Goal: Task Accomplishment & Management: Complete application form

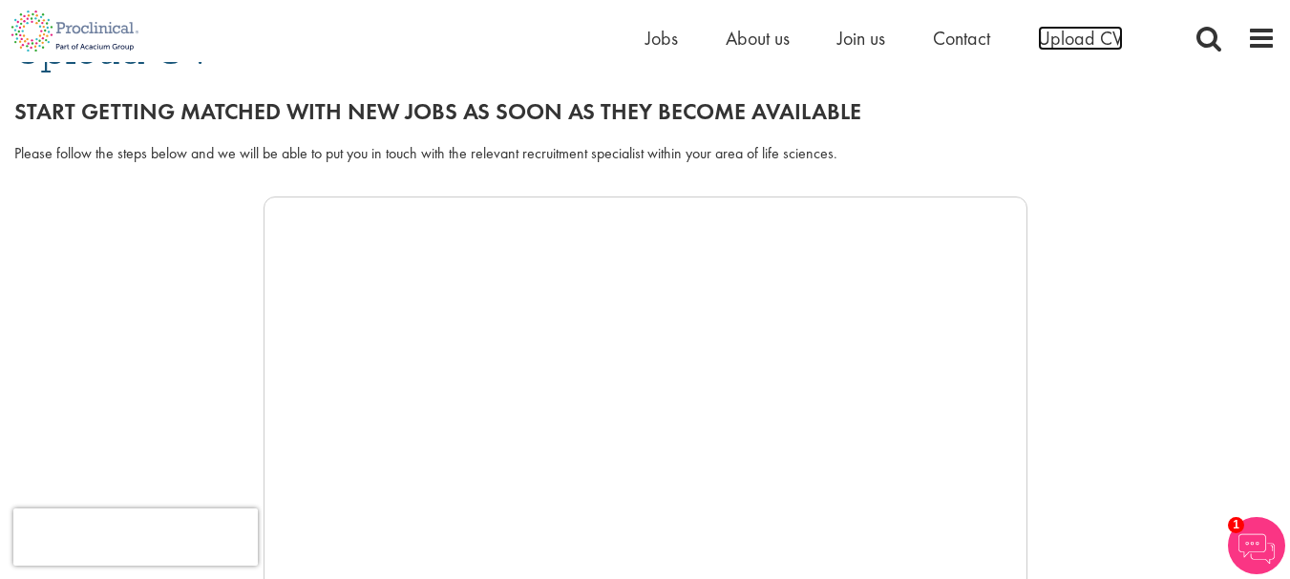
scroll to position [95, 0]
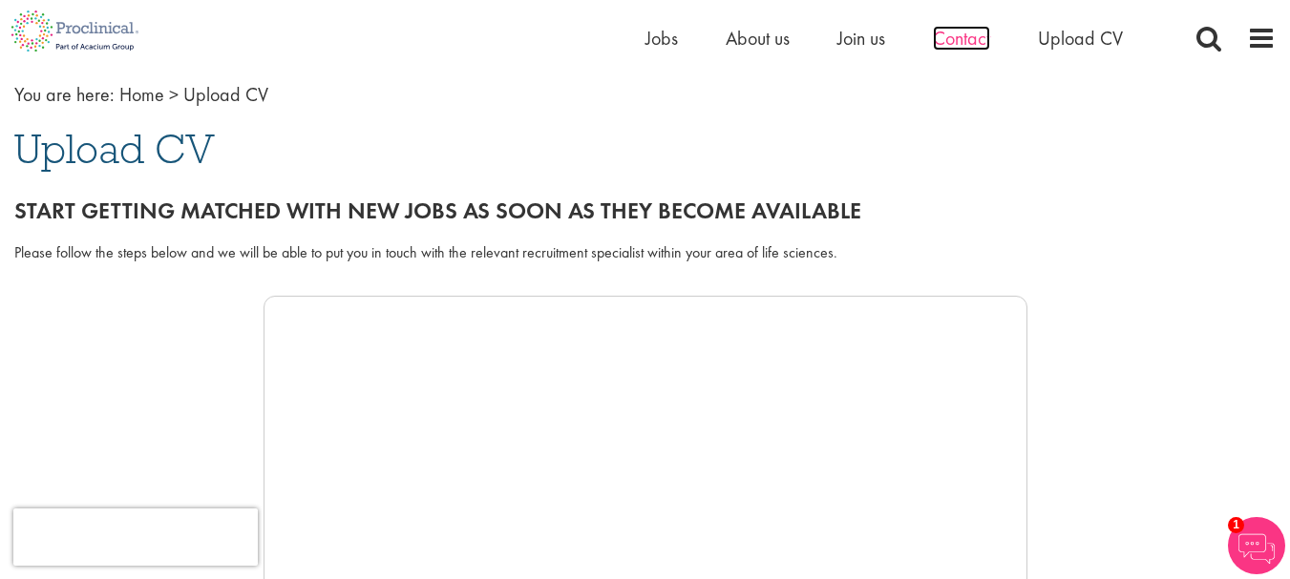
click at [979, 34] on span "Contact" at bounding box center [961, 38] width 57 height 25
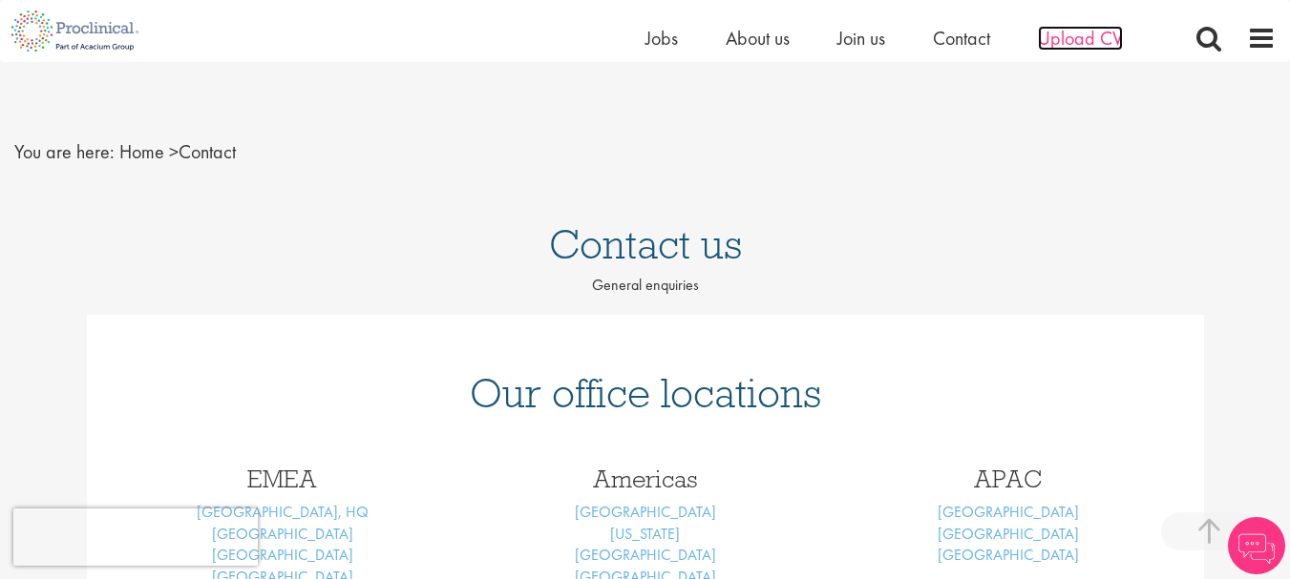
click at [1066, 42] on span "Upload CV" at bounding box center [1080, 38] width 85 height 25
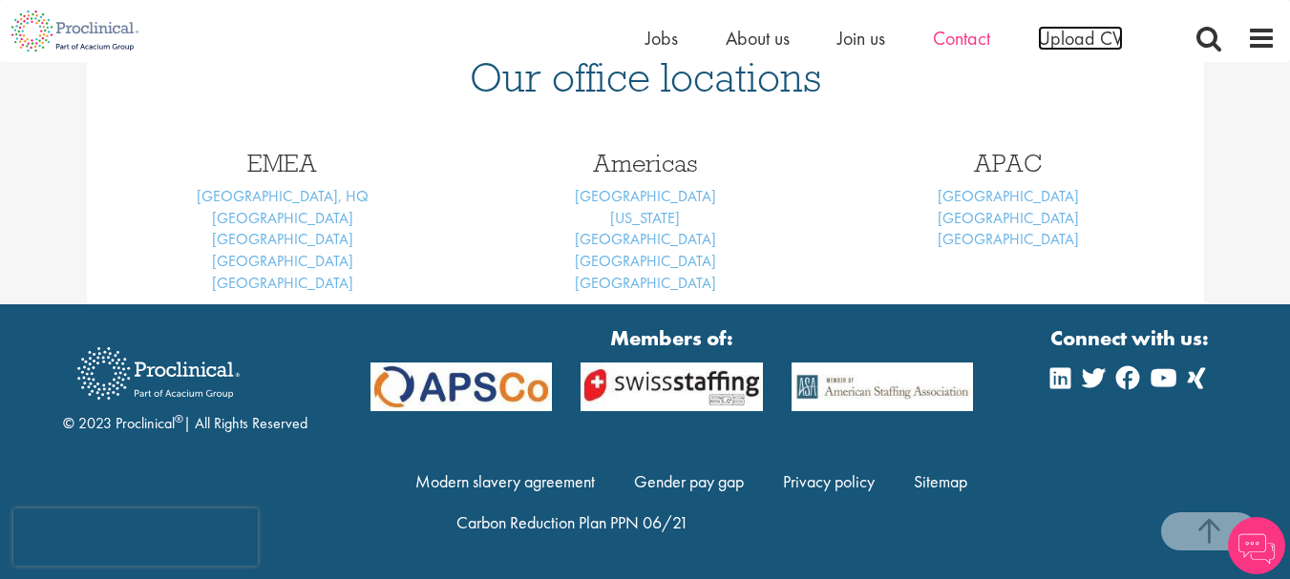
scroll to position [507, 0]
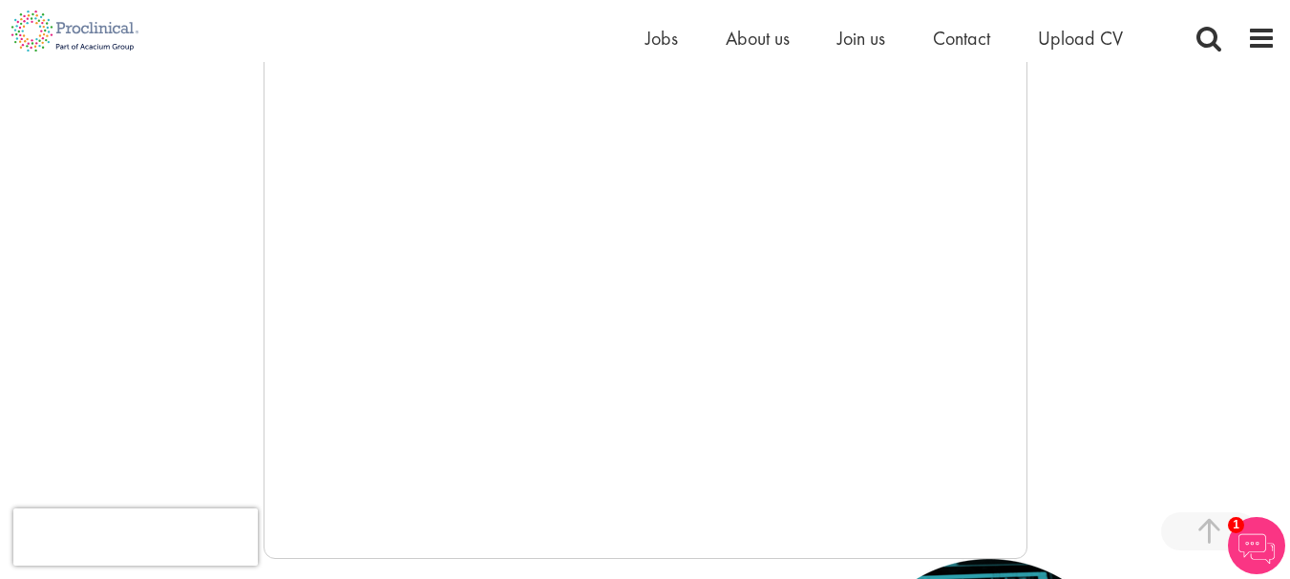
scroll to position [477, 0]
